Goal: Check status

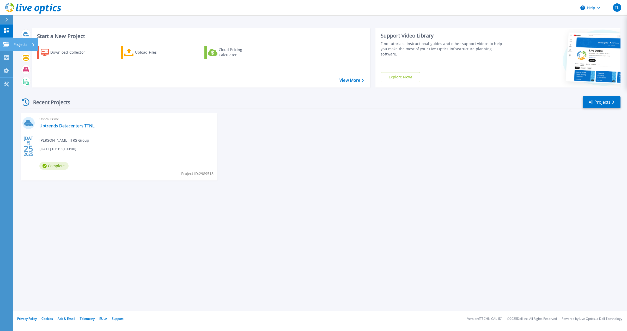
click at [18, 44] on p "Projects" at bounding box center [21, 45] width 14 height 14
click at [122, 99] on div "Recent Projects All Projects" at bounding box center [320, 102] width 600 height 13
click at [76, 127] on link "Uptrends Datacenters TTNL" at bounding box center [66, 125] width 55 height 5
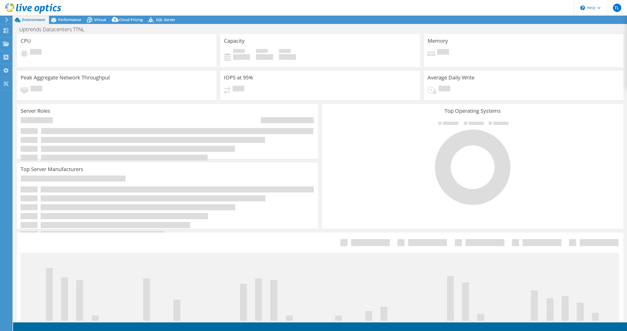
select select "USEast"
select select "USD"
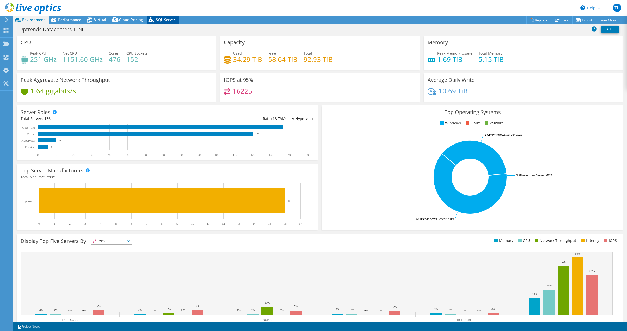
click at [164, 19] on span "SQL Server" at bounding box center [165, 19] width 19 height 5
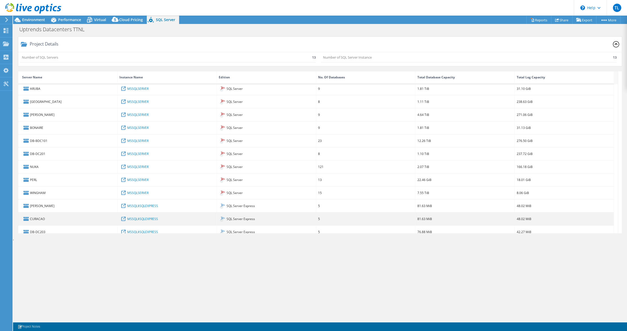
scroll to position [20, 0]
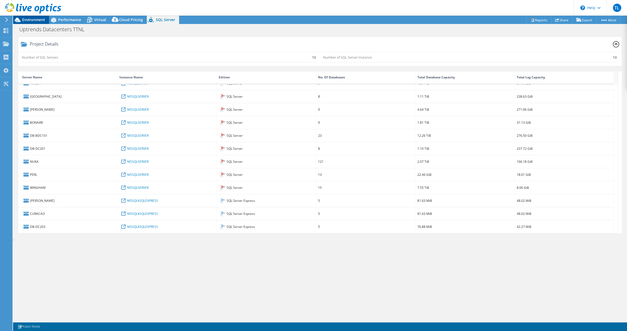
click at [41, 19] on span "Environment" at bounding box center [33, 19] width 23 height 5
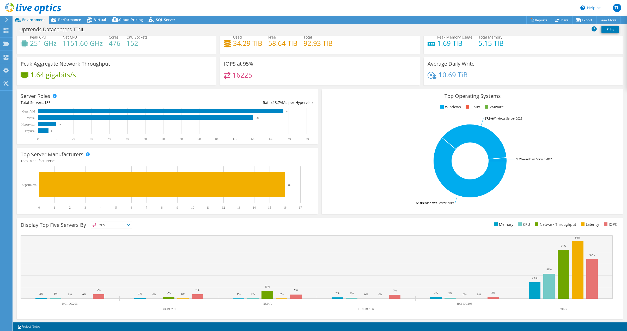
scroll to position [17, 0]
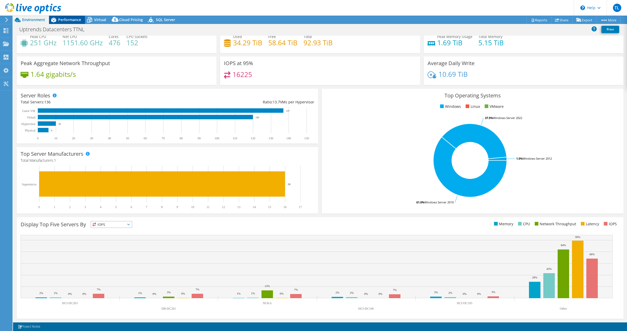
click at [70, 21] on span "Performance" at bounding box center [69, 19] width 23 height 5
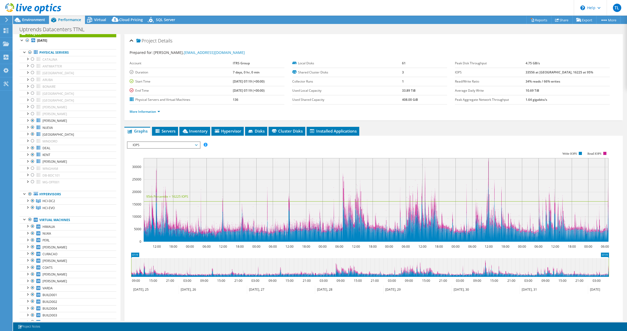
scroll to position [0, 0]
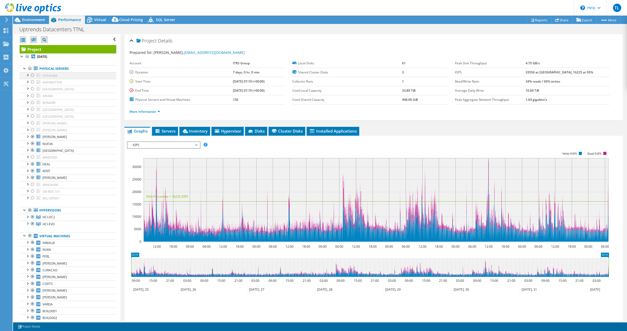
click at [28, 74] on div at bounding box center [27, 74] width 5 height 5
click at [80, 38] on div "Open All Close All Hide Excluded Nodes Project Tree Filter" at bounding box center [68, 39] width 97 height 11
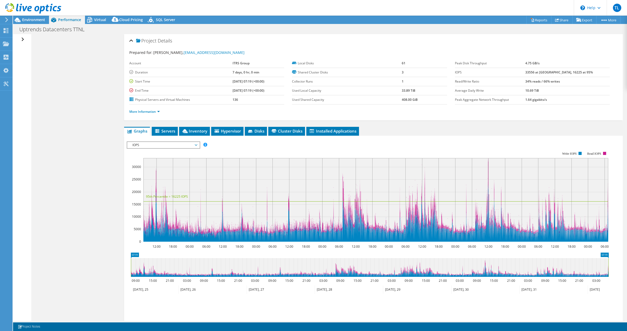
click at [22, 40] on div "Open All Close All Hide Excluded Nodes Project Tree Filter" at bounding box center [24, 39] width 8 height 11
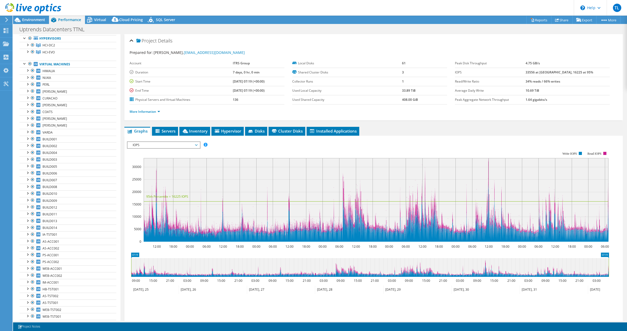
scroll to position [196, 0]
